Goal: Check status

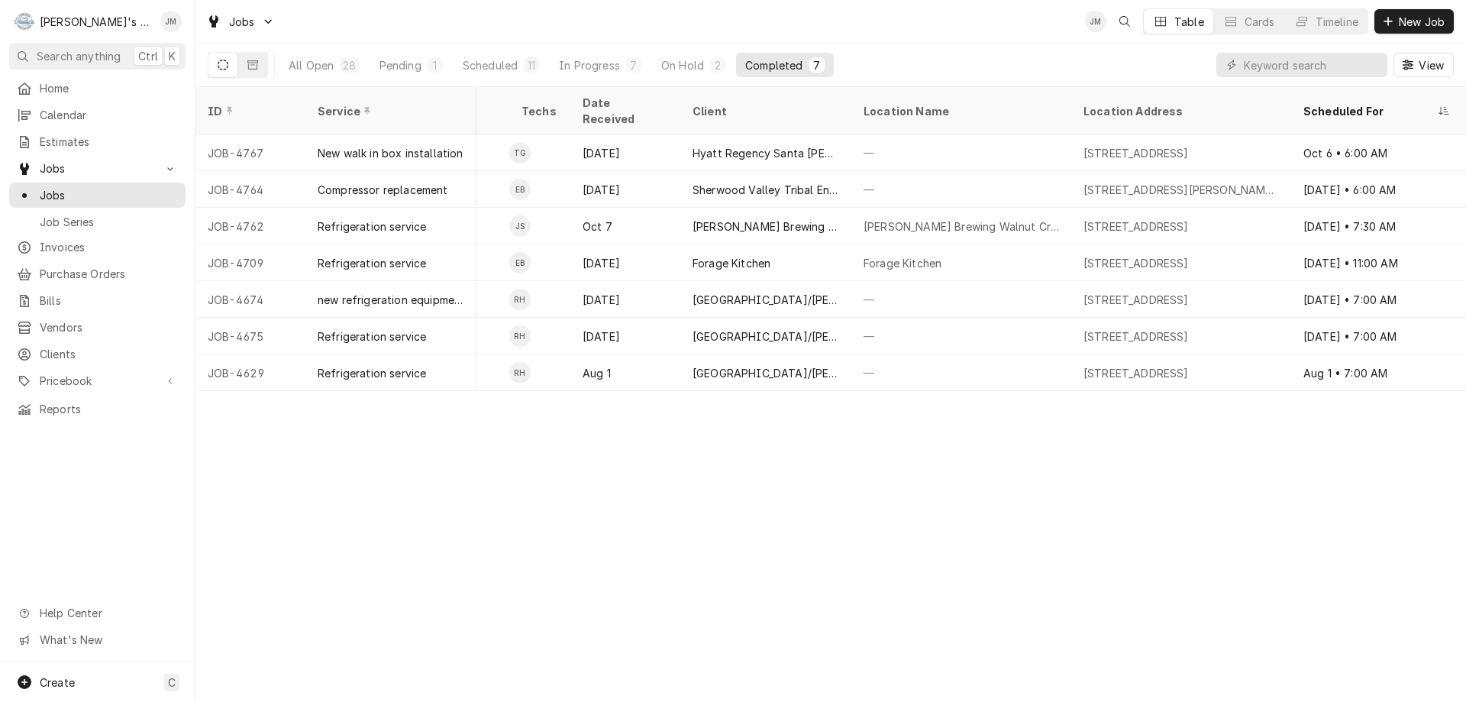
scroll to position [0, 247]
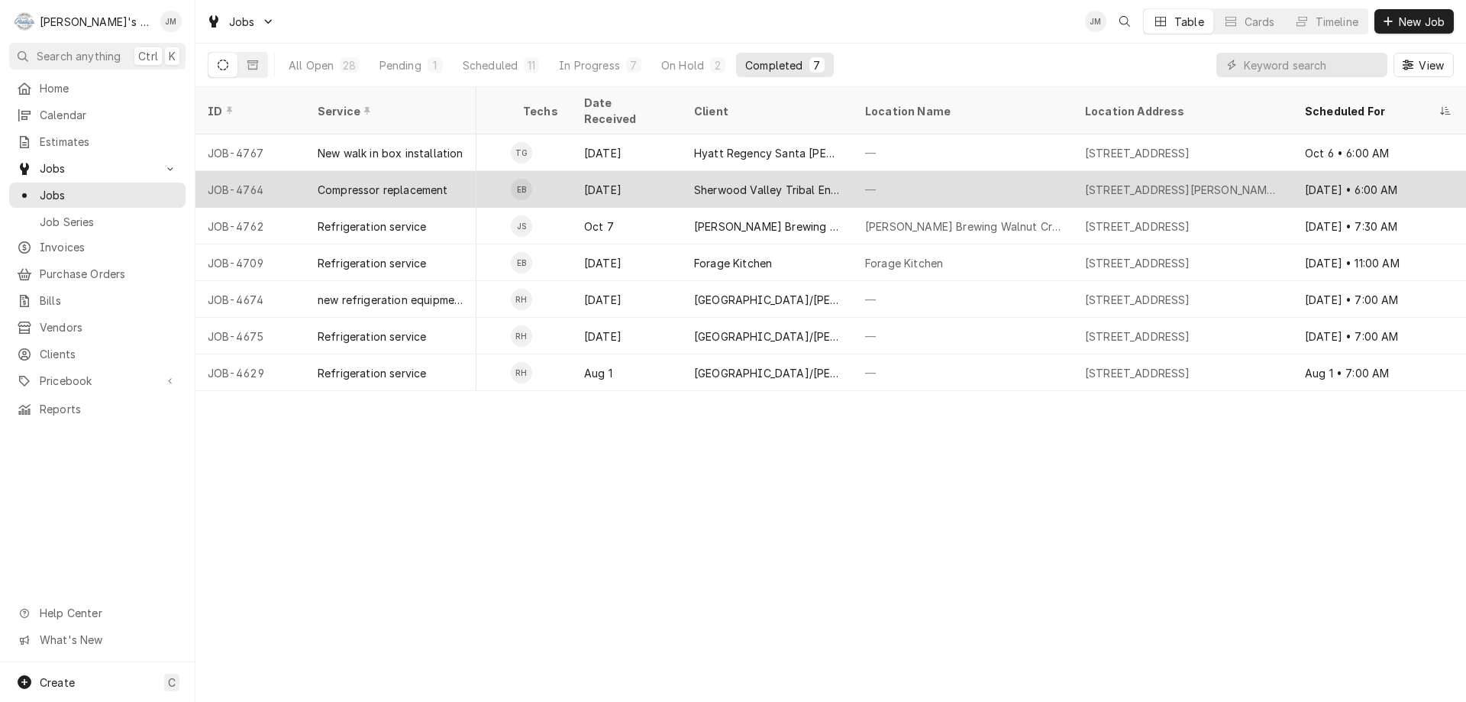
click at [777, 182] on div "Sherwood Valley Tribal Environmental Program." at bounding box center [767, 190] width 147 height 16
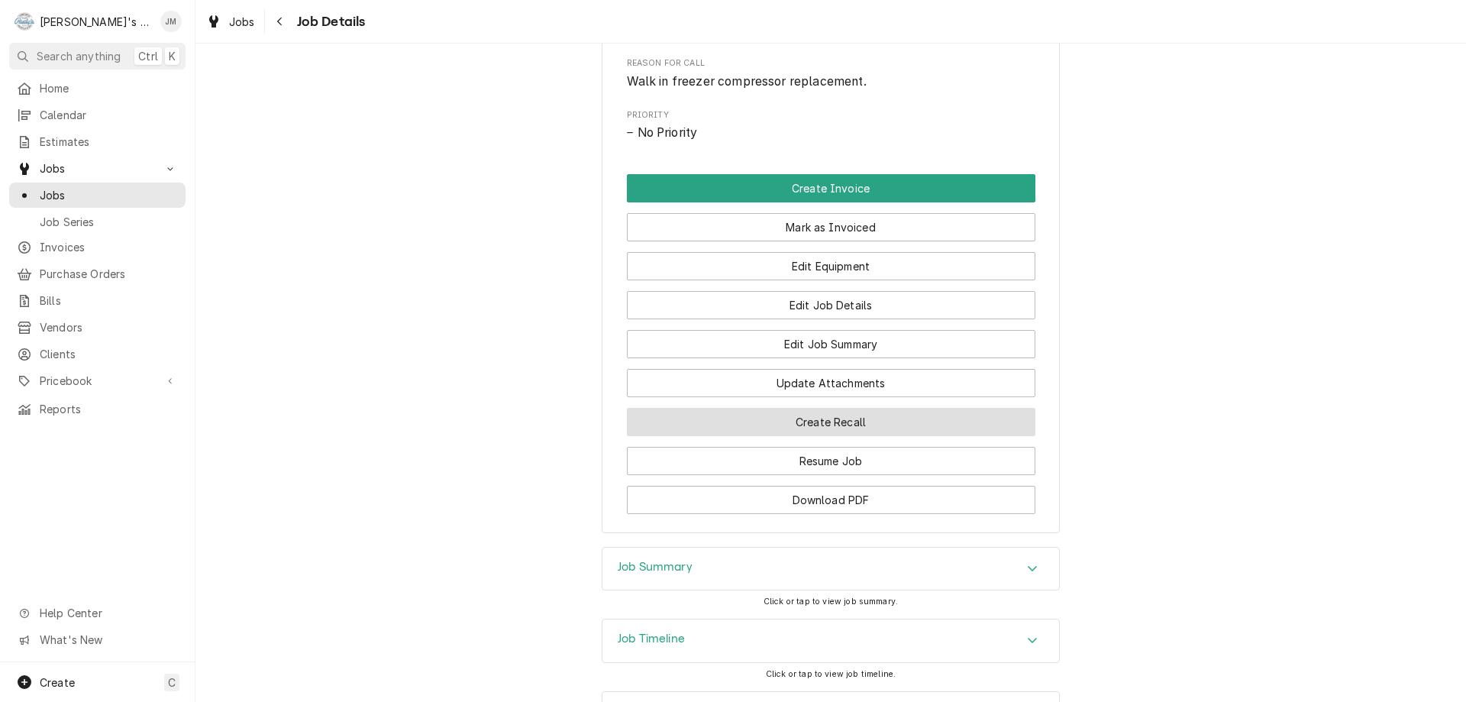
scroll to position [795, 0]
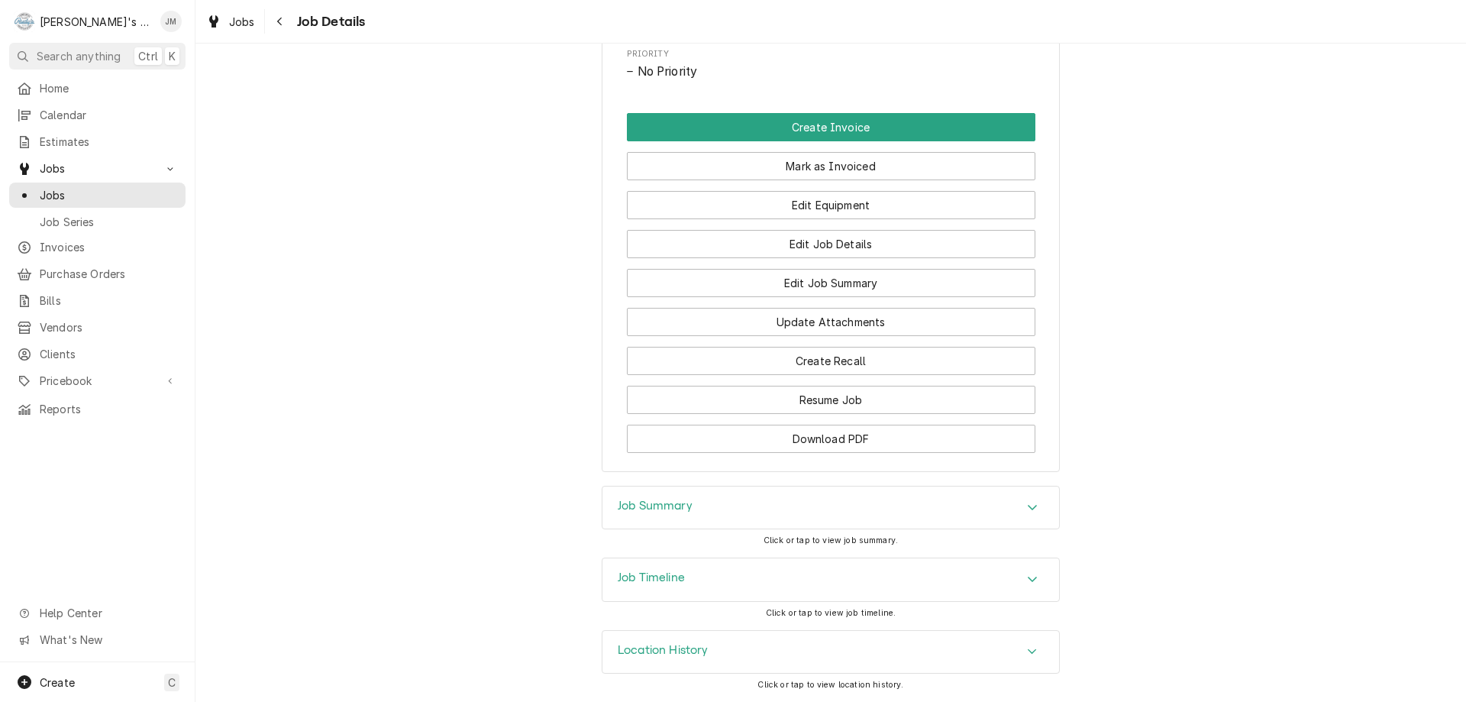
click at [635, 505] on h3 "Job Summary" at bounding box center [655, 506] width 75 height 15
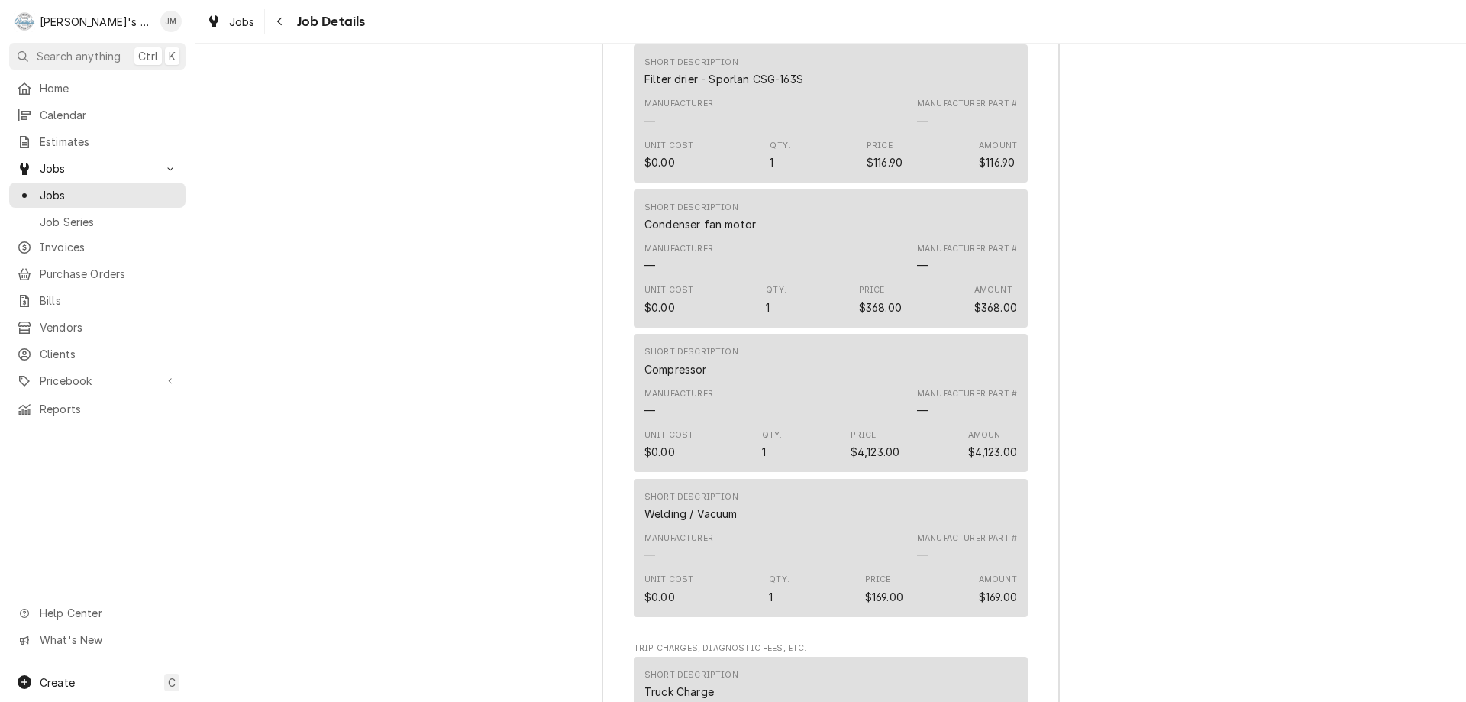
scroll to position [2588, 0]
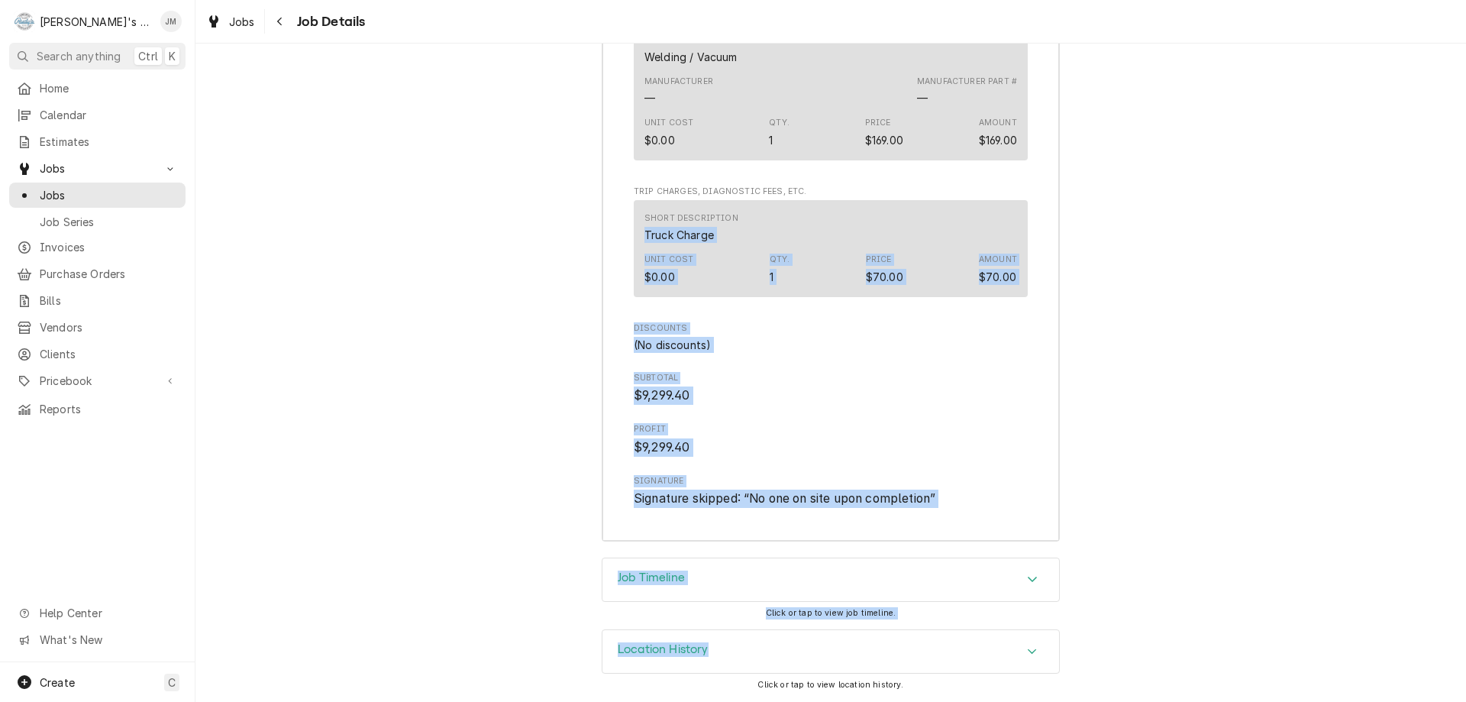
drag, startPoint x: 1454, startPoint y: 644, endPoint x: 1394, endPoint y: 212, distance: 437.0
click at [1394, 212] on div "Completed and Uninvoiced Sherwood Valley Tribal Environmental Program. 1220 Blo…" at bounding box center [830, 373] width 1271 height 658
click at [1354, 604] on div "Job Timeline Click or tap to view job timeline." at bounding box center [830, 593] width 1271 height 72
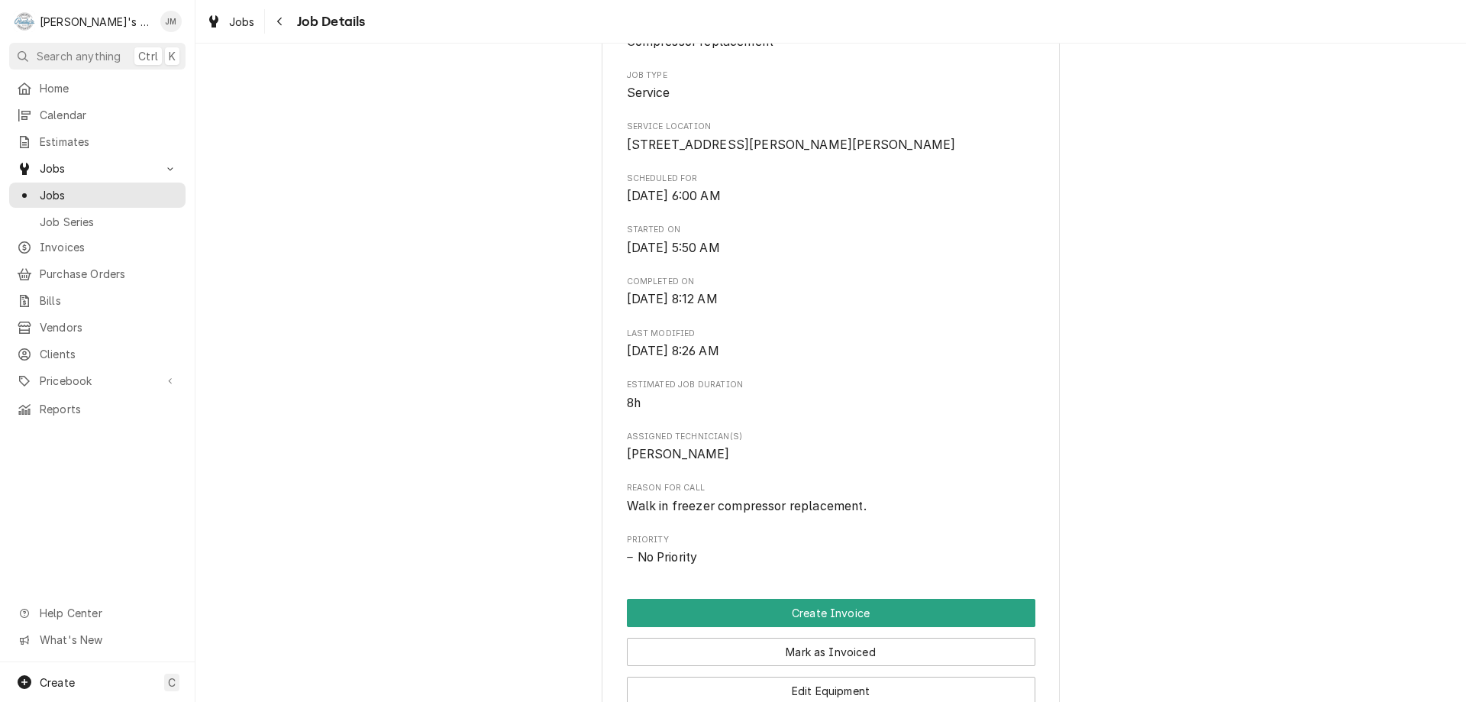
scroll to position [0, 0]
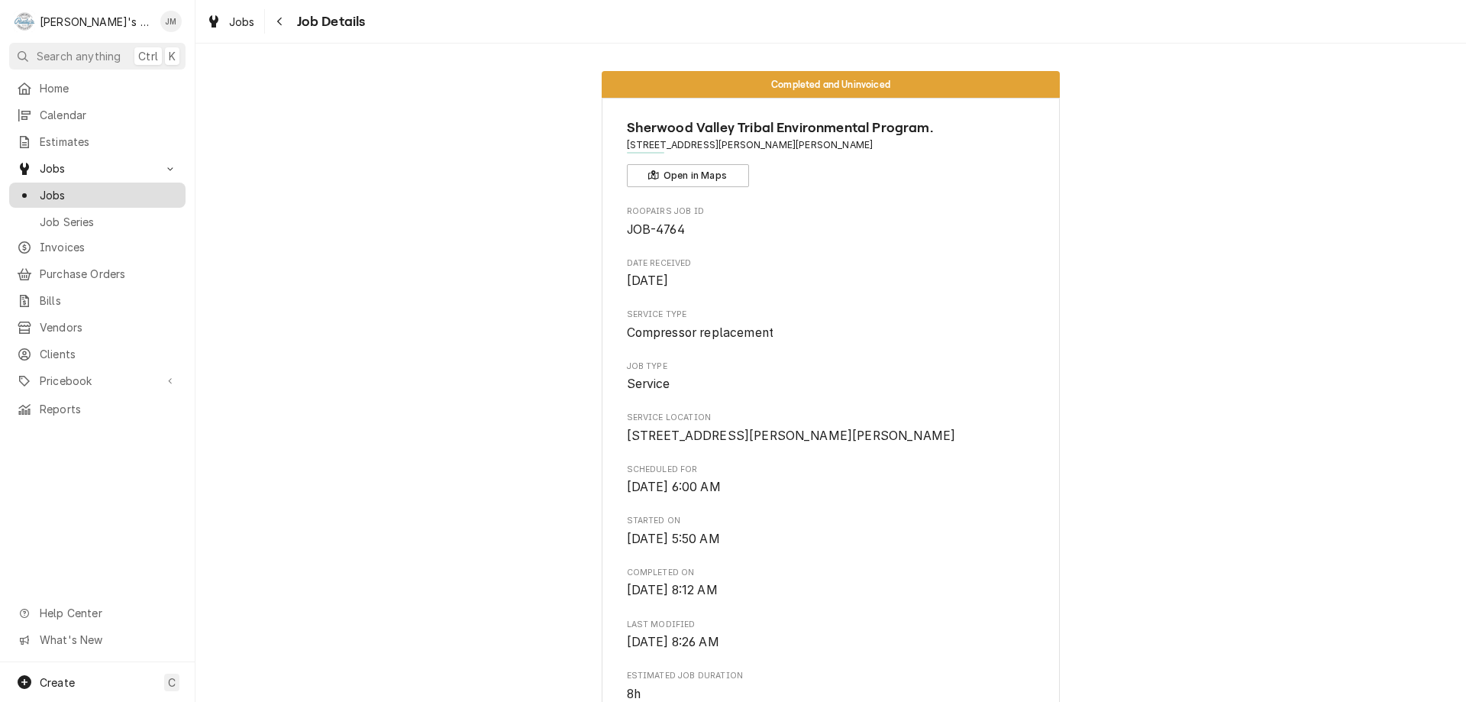
click at [59, 187] on span "Jobs" at bounding box center [109, 195] width 138 height 16
